Goal: Navigation & Orientation: Find specific page/section

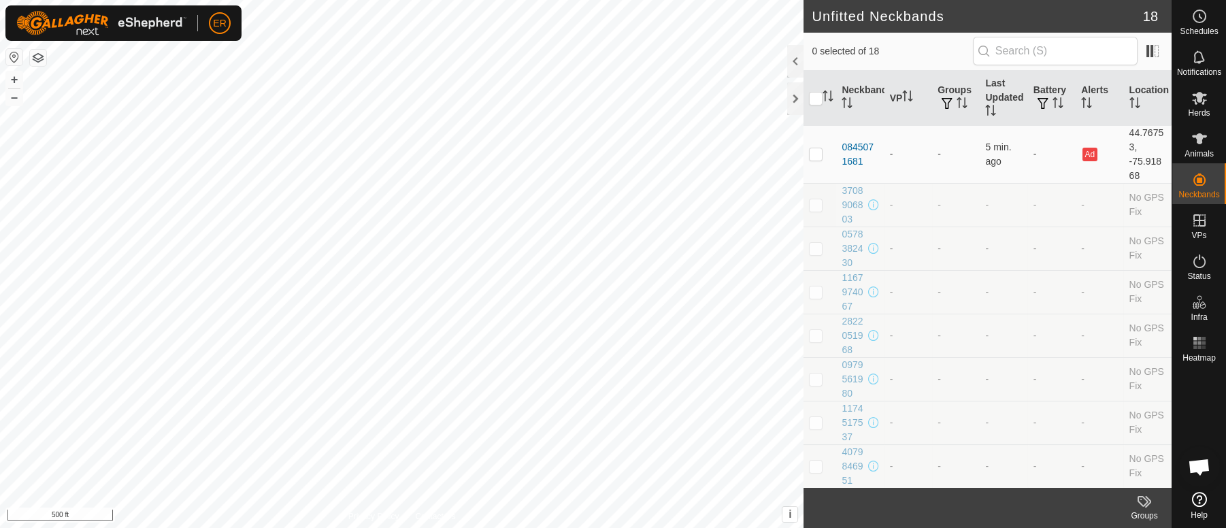
scroll to position [11334, 0]
click at [1204, 137] on icon at bounding box center [1200, 139] width 16 height 16
